Goal: Check status: Check status

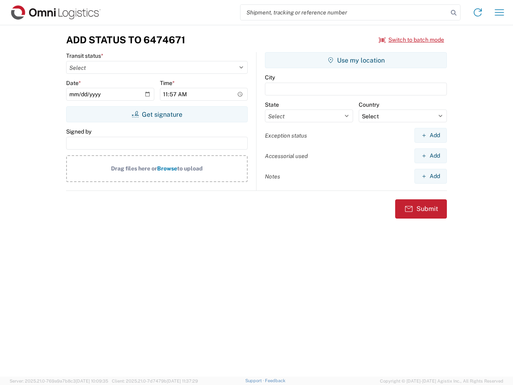
click at [344, 12] on input "search" at bounding box center [345, 12] width 208 height 15
click at [454, 13] on icon at bounding box center [453, 12] width 11 height 11
click at [478, 12] on icon at bounding box center [477, 12] width 13 height 13
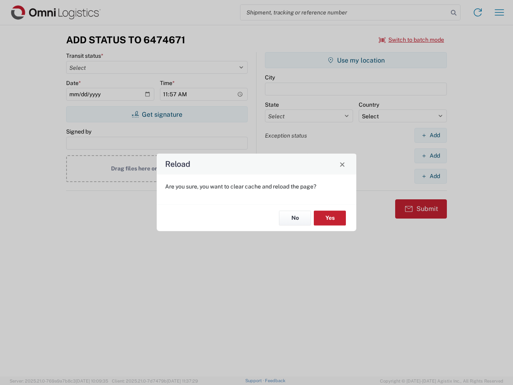
click at [499, 12] on div "Reload Are you sure, you want to clear cache and reload the page? No Yes" at bounding box center [256, 192] width 513 height 385
click at [412, 40] on div "Reload Are you sure, you want to clear cache and reload the page? No Yes" at bounding box center [256, 192] width 513 height 385
click at [157, 114] on div "Reload Are you sure, you want to clear cache and reload the page? No Yes" at bounding box center [256, 192] width 513 height 385
click at [356, 60] on div "Reload Are you sure, you want to clear cache and reload the page? No Yes" at bounding box center [256, 192] width 513 height 385
click at [431, 135] on div "Reload Are you sure, you want to clear cache and reload the page? No Yes" at bounding box center [256, 192] width 513 height 385
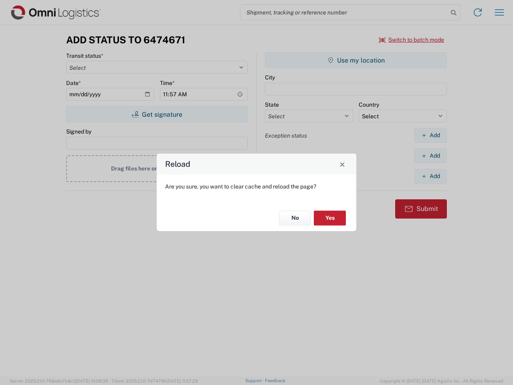
click at [431, 156] on div "Reload Are you sure, you want to clear cache and reload the page? No Yes" at bounding box center [256, 192] width 513 height 385
click at [431, 176] on div "Reload Are you sure, you want to clear cache and reload the page? No Yes" at bounding box center [256, 192] width 513 height 385
